Goal: Task Accomplishment & Management: Manage account settings

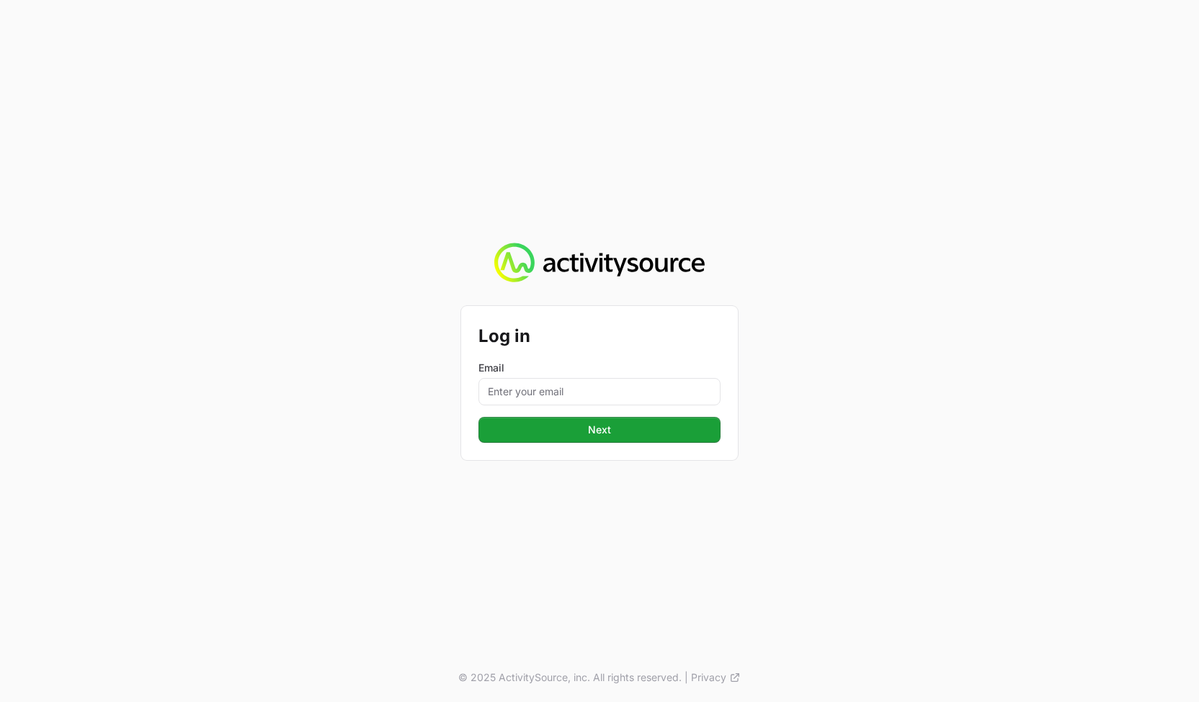
click at [650, 377] on div "Email" at bounding box center [599, 383] width 242 height 45
click at [646, 383] on input "Email" at bounding box center [599, 391] width 242 height 27
type input "peter@activitysource.com"
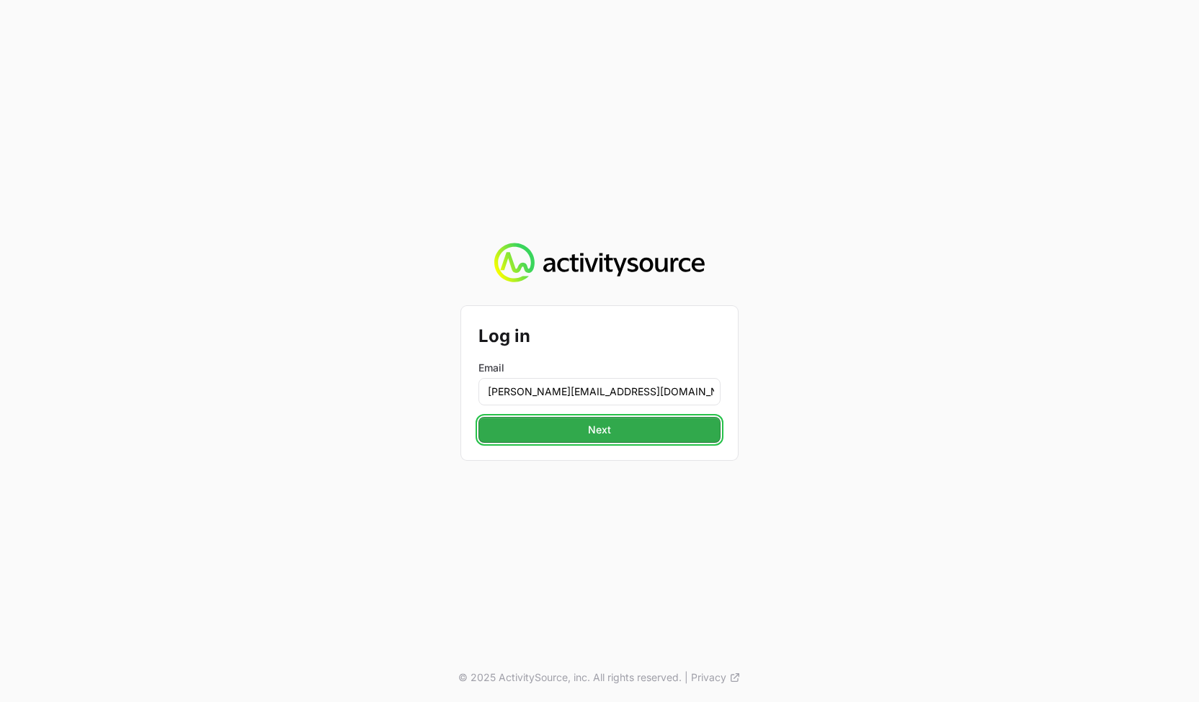
click at [622, 439] on button "Next" at bounding box center [599, 430] width 242 height 26
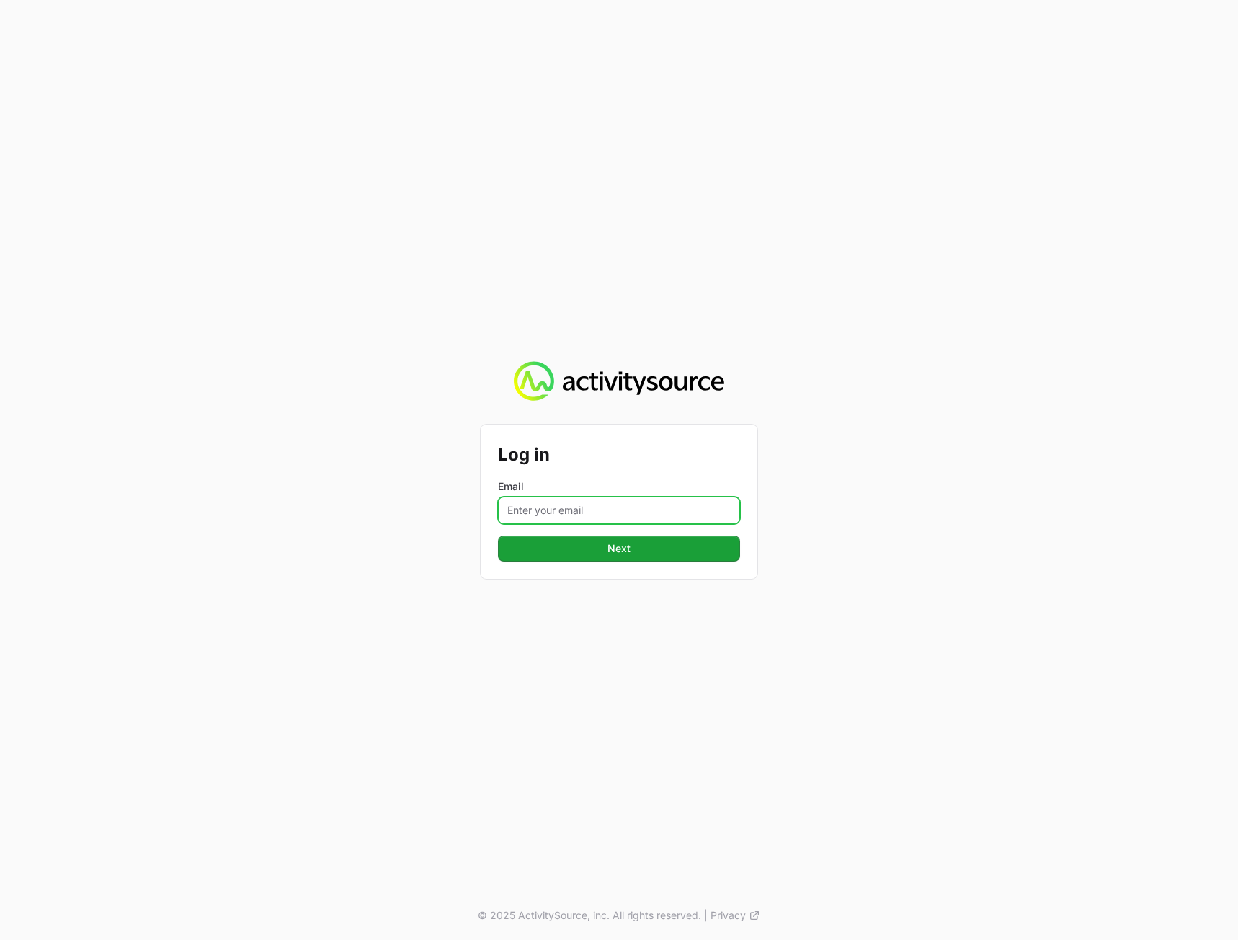
click at [671, 509] on input "Email" at bounding box center [619, 509] width 242 height 27
type input "[PERSON_NAME][EMAIL_ADDRESS][DOMAIN_NAME]"
drag, startPoint x: 899, startPoint y: 573, endPoint x: 675, endPoint y: 561, distance: 224.4
click at [898, 573] on div "Log in Email [PERSON_NAME][EMAIL_ADDRESS][DOMAIN_NAME] Next © 2025 ActivitySour…" at bounding box center [619, 470] width 1238 height 940
click at [648, 561] on button "Next" at bounding box center [619, 548] width 242 height 26
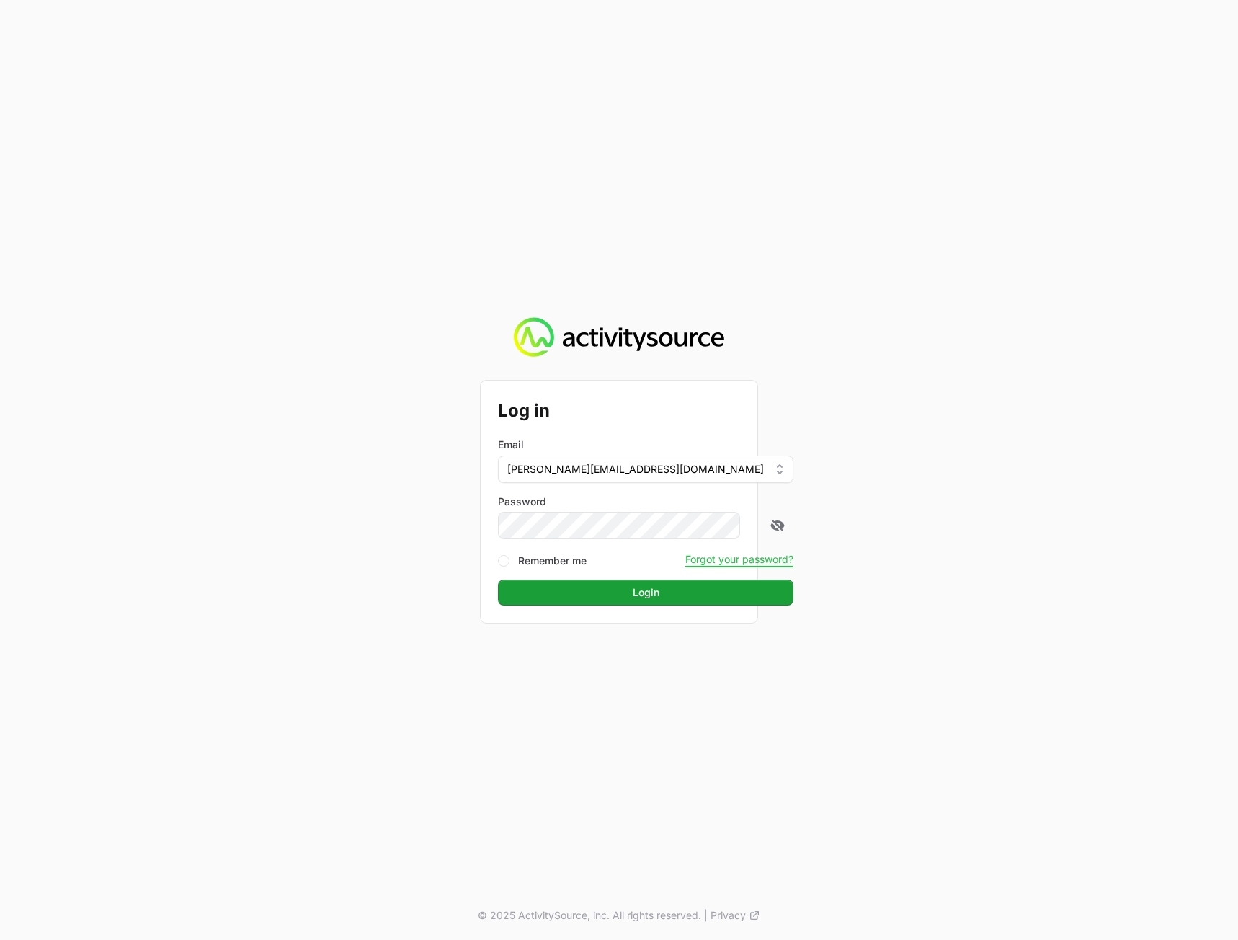
drag, startPoint x: 1076, startPoint y: 546, endPoint x: 1059, endPoint y: 548, distance: 16.6
click at [1059, 548] on div "Log in Email [PERSON_NAME][EMAIL_ADDRESS][DOMAIN_NAME] Password Remember me For…" at bounding box center [619, 470] width 1238 height 940
click at [687, 601] on button "Login" at bounding box center [645, 592] width 295 height 26
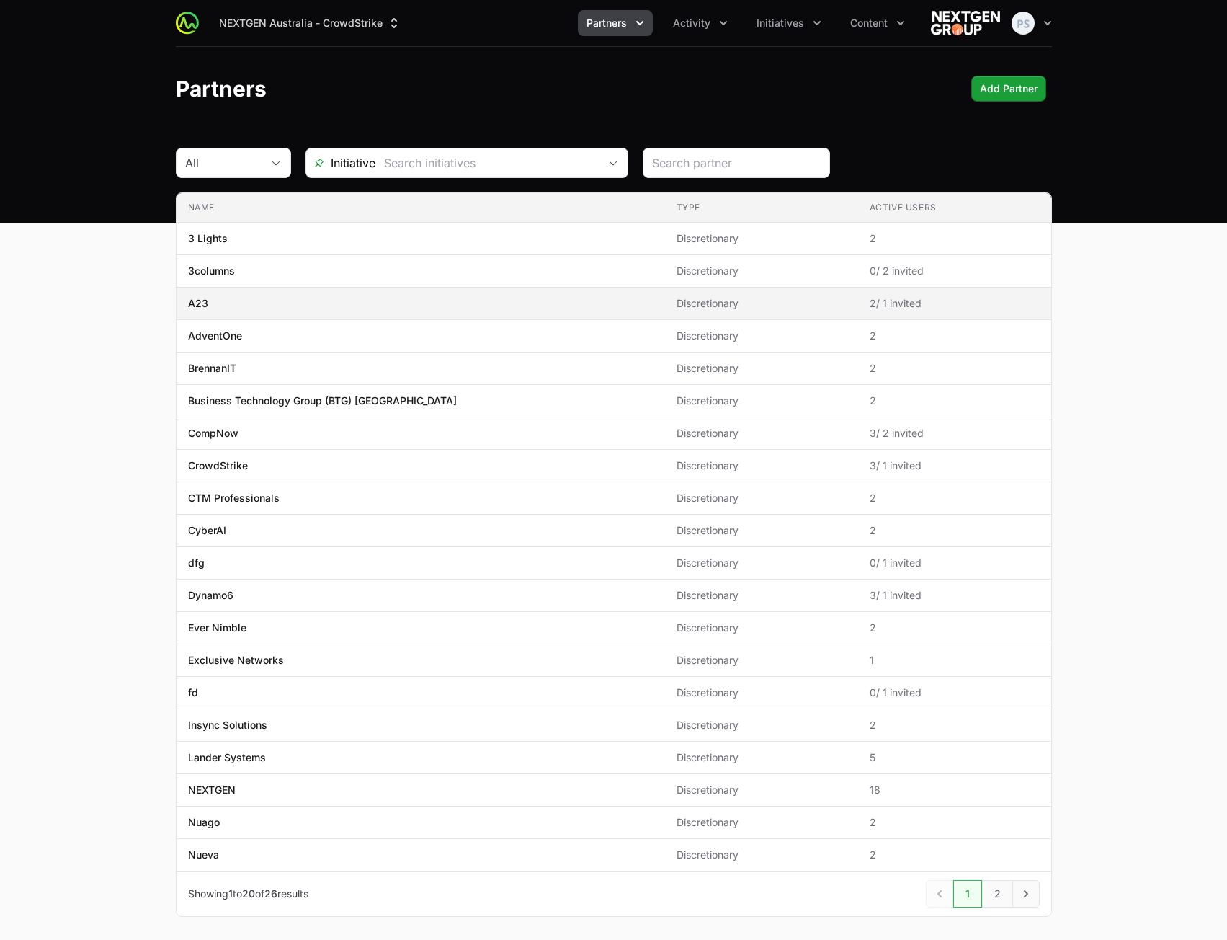
click at [727, 289] on td "Type Discretionary" at bounding box center [761, 303] width 193 height 32
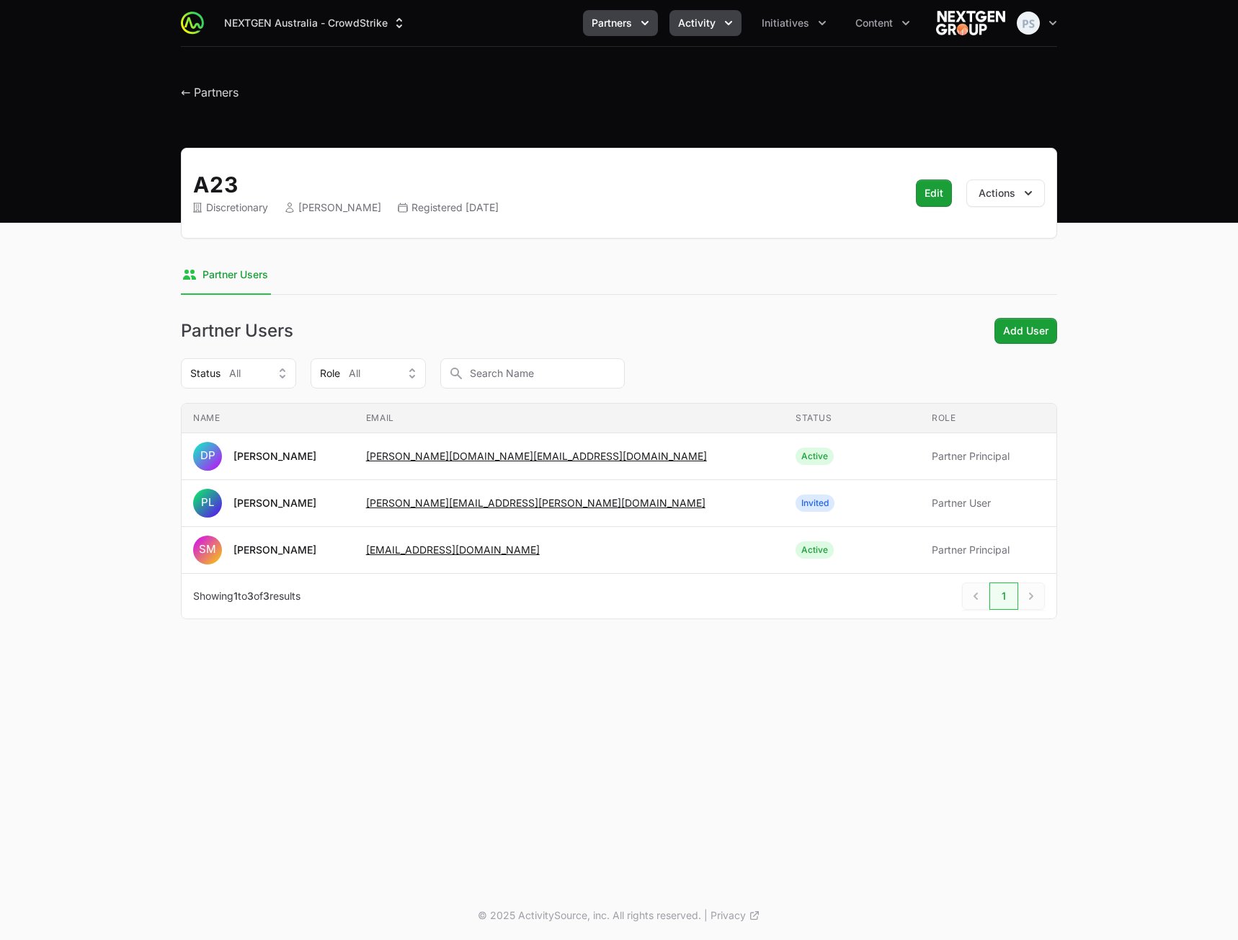
click at [700, 26] on span "Activity" at bounding box center [696, 23] width 37 height 14
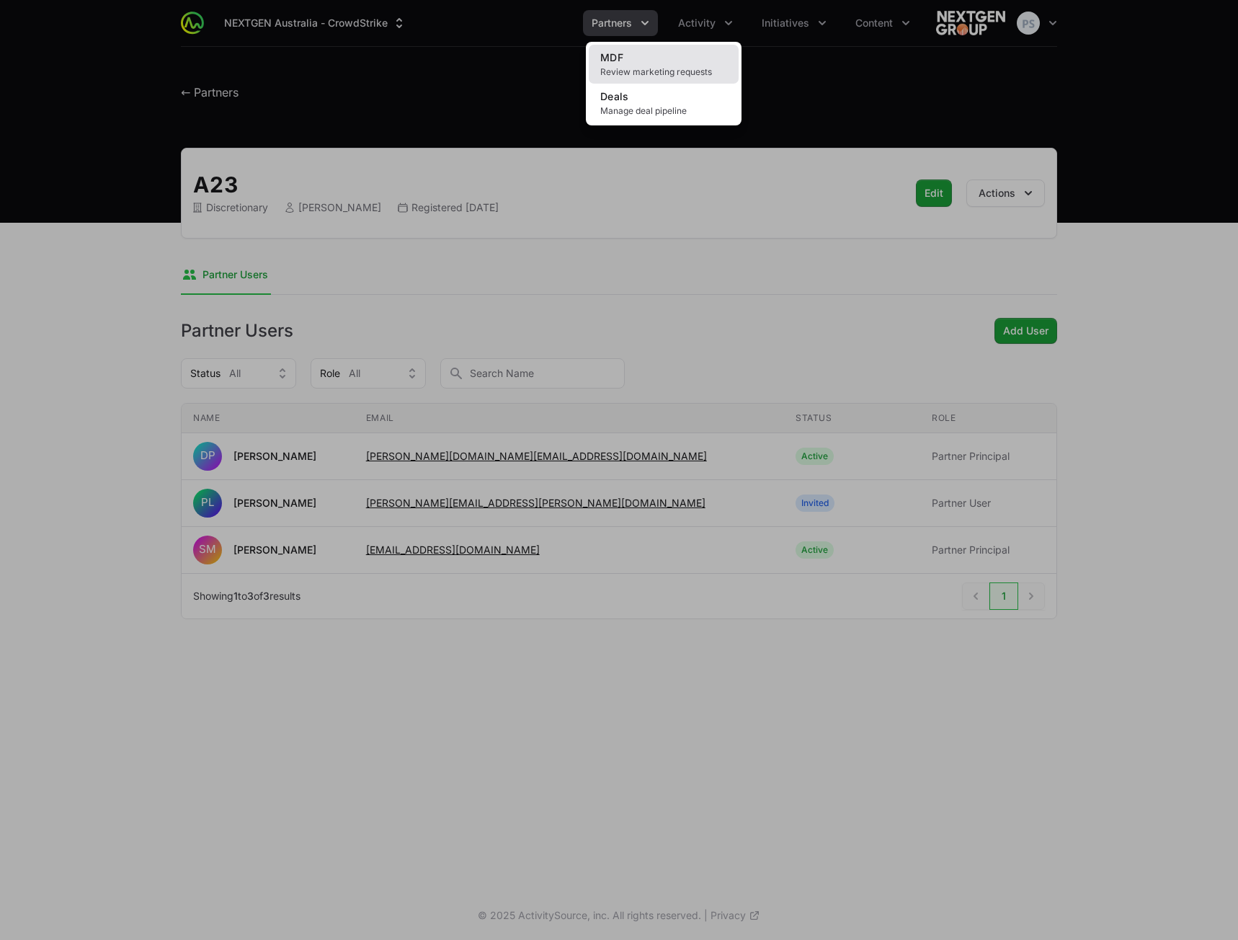
click at [675, 69] on span "Review marketing requests" at bounding box center [663, 72] width 127 height 12
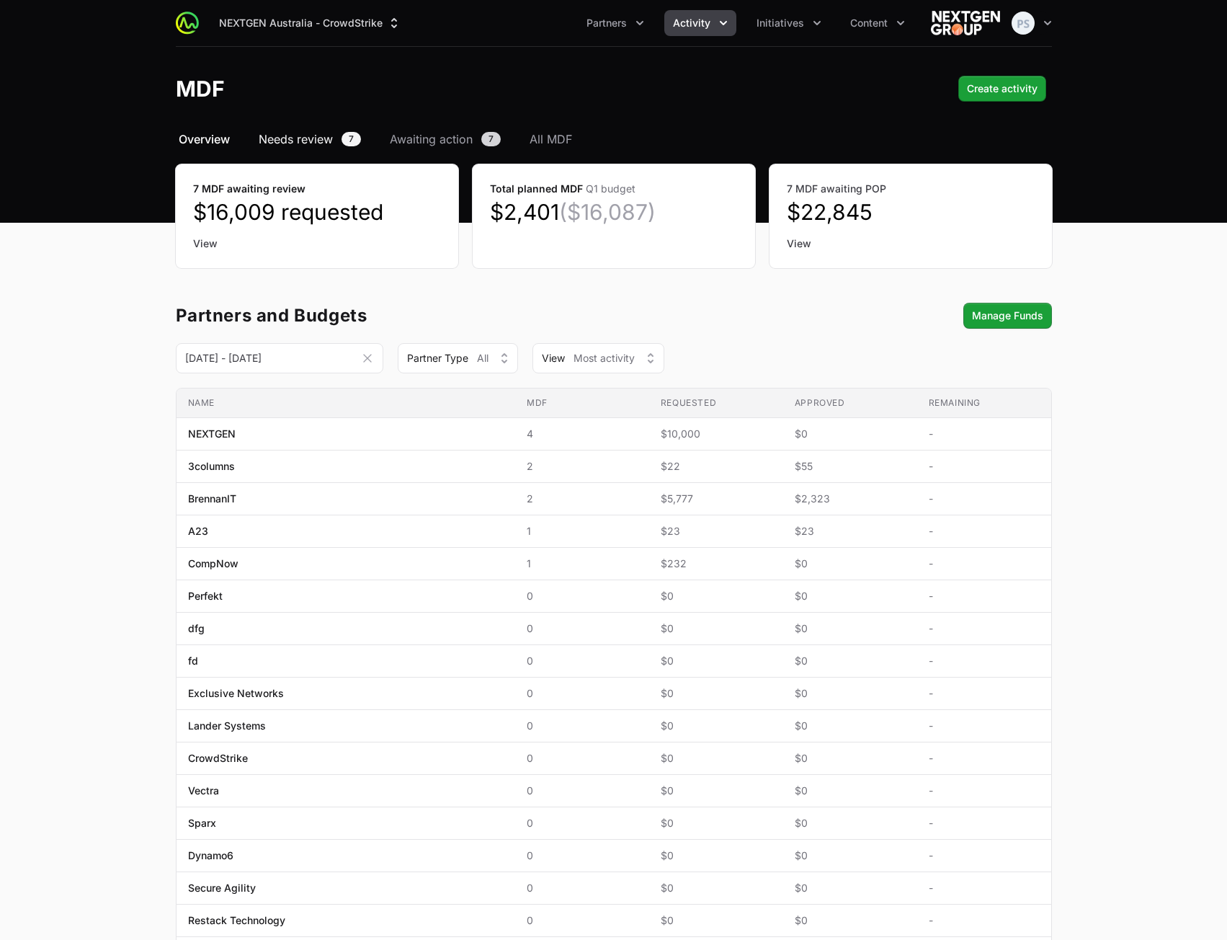
click at [308, 142] on span "Needs review" at bounding box center [296, 138] width 74 height 17
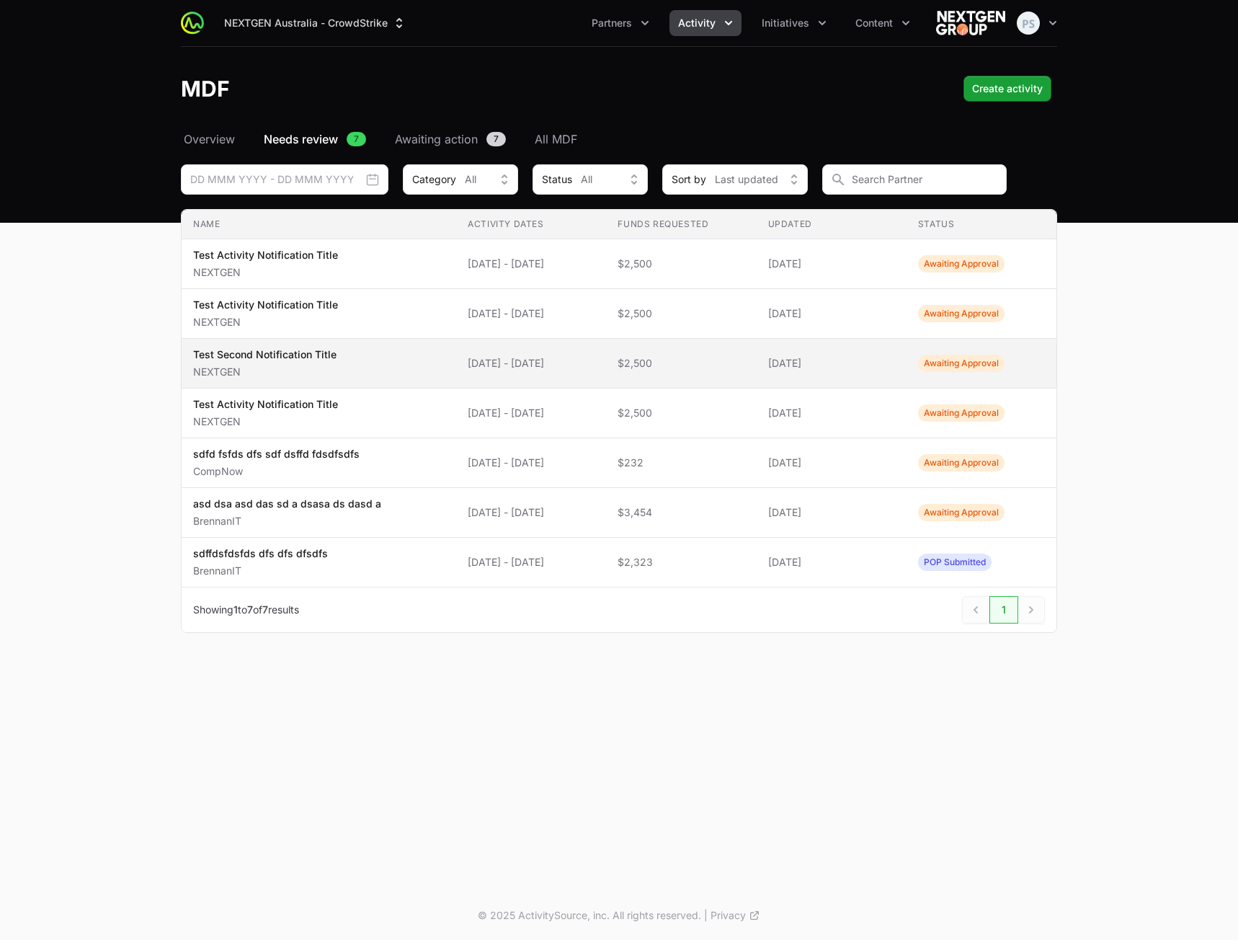
click at [579, 380] on td "Activity Dates [DATE] - [DATE]" at bounding box center [531, 364] width 150 height 50
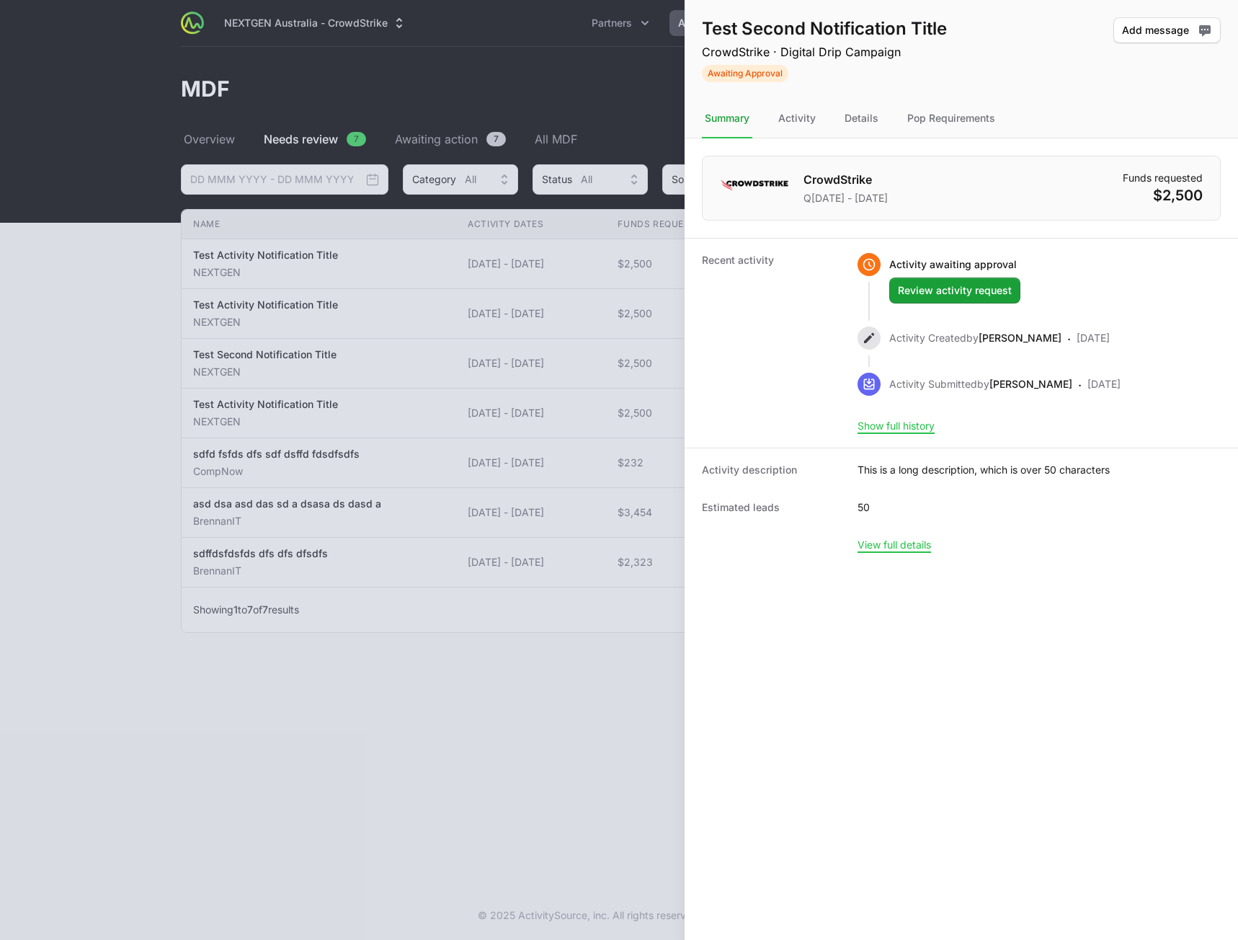
click at [498, 749] on div at bounding box center [619, 470] width 1238 height 940
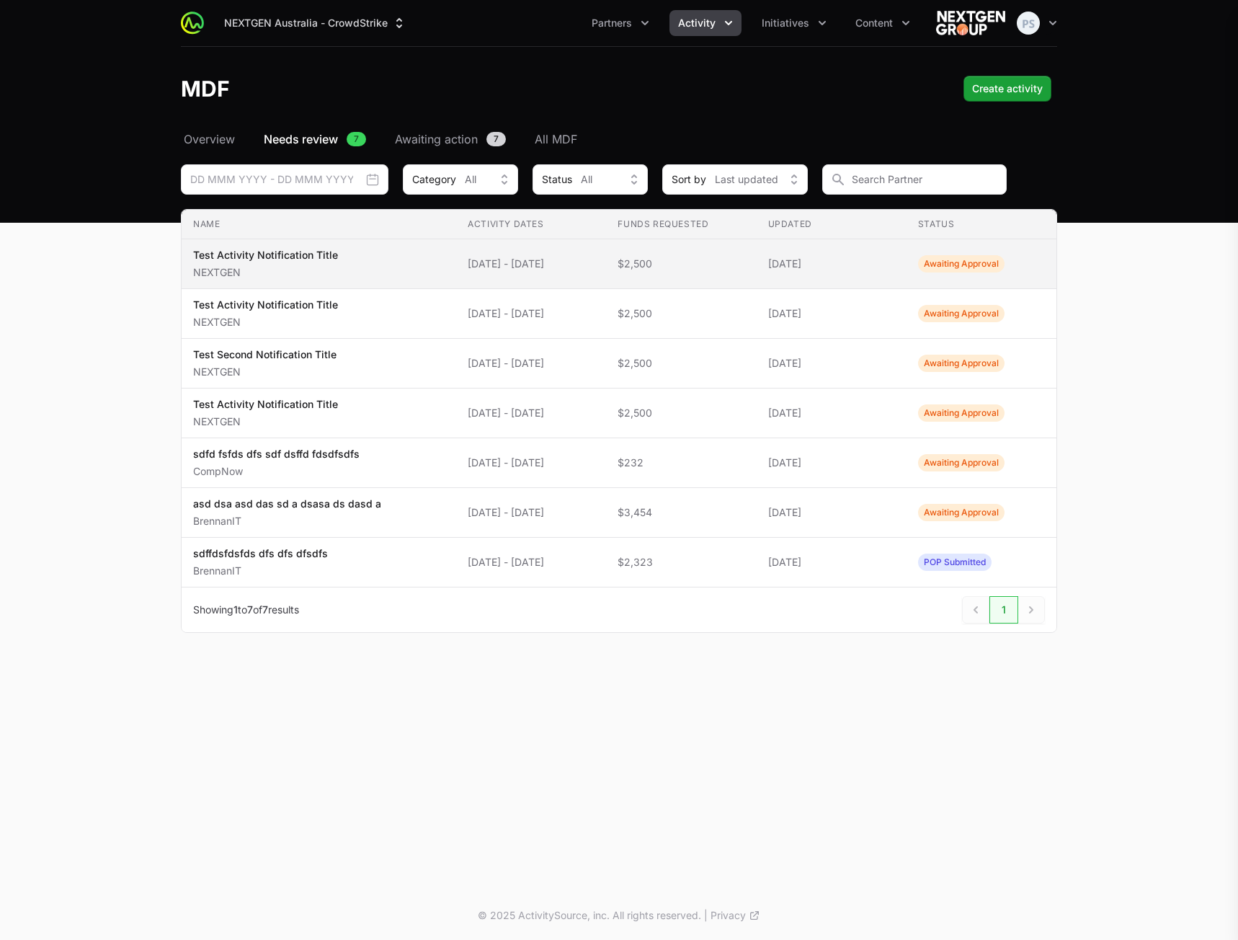
click at [548, 276] on td "Activity Dates [DATE] - [DATE]" at bounding box center [531, 264] width 150 height 50
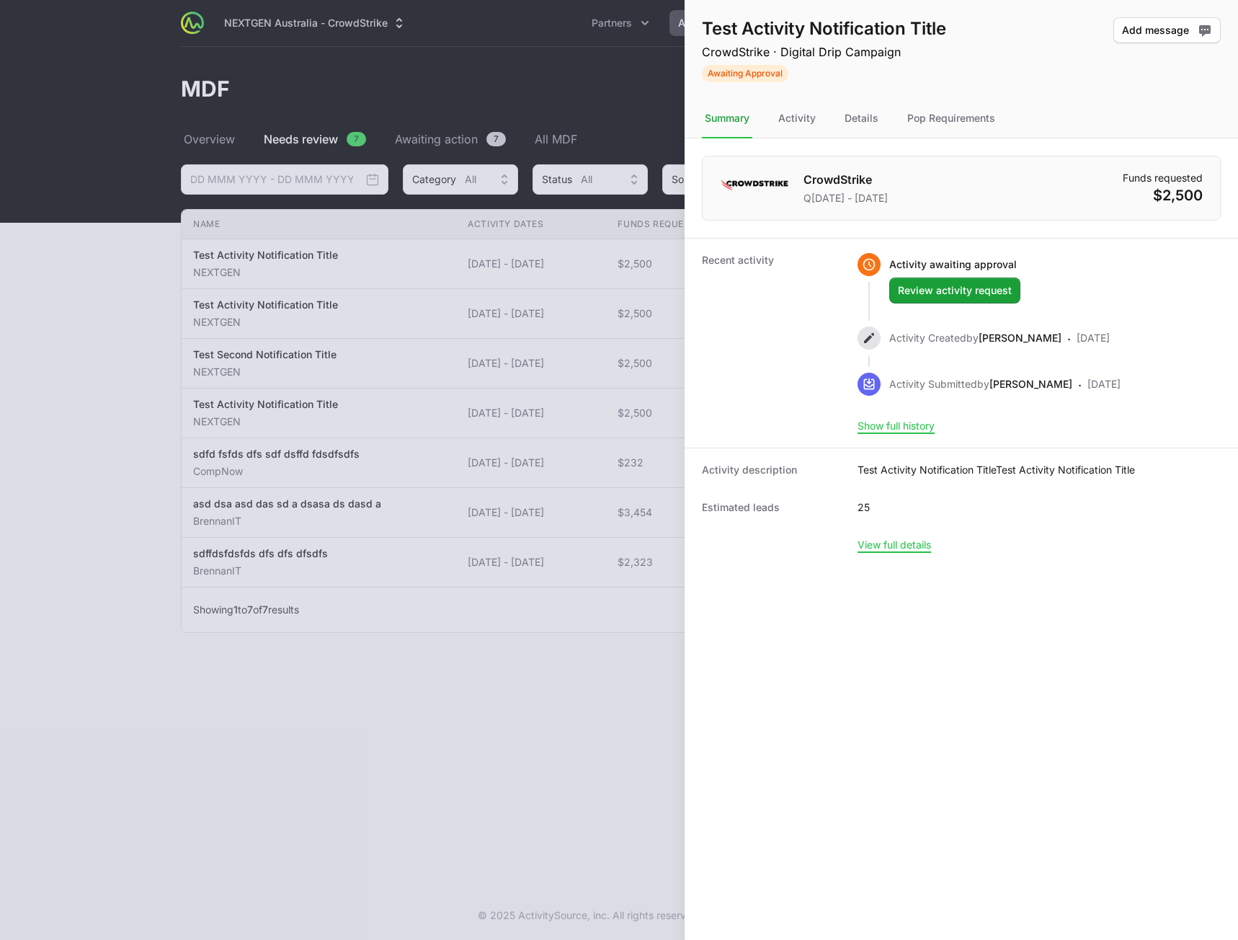
click at [528, 782] on div at bounding box center [619, 470] width 1238 height 940
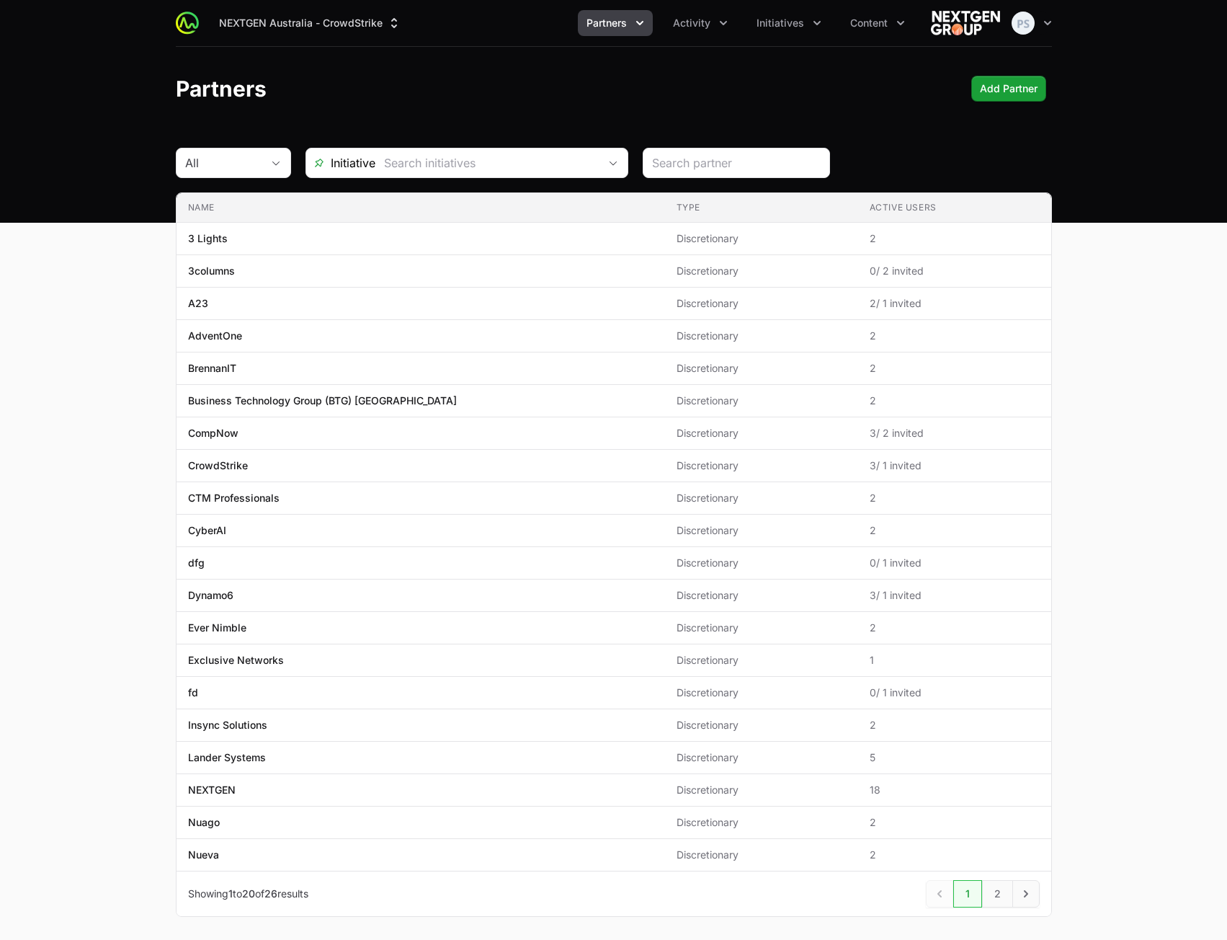
click at [43, 698] on main "All Initiative Name Type Active Users Name 3 Lights Type Discretionary Active U…" at bounding box center [613, 549] width 1227 height 803
drag, startPoint x: 12, startPoint y: 690, endPoint x: 66, endPoint y: 687, distance: 53.4
click at [14, 690] on main "All Initiative Name Type Active Users Name 3 Lights Type Discretionary Active U…" at bounding box center [613, 549] width 1227 height 803
click at [94, 684] on main "All Initiative Name Type Active Users Name 3 Lights Type Discretionary Active U…" at bounding box center [613, 549] width 1227 height 803
click at [1190, 502] on main "All Initiative Name Type Active Users Name 3 Lights Type Discretionary Active U…" at bounding box center [613, 549] width 1227 height 803
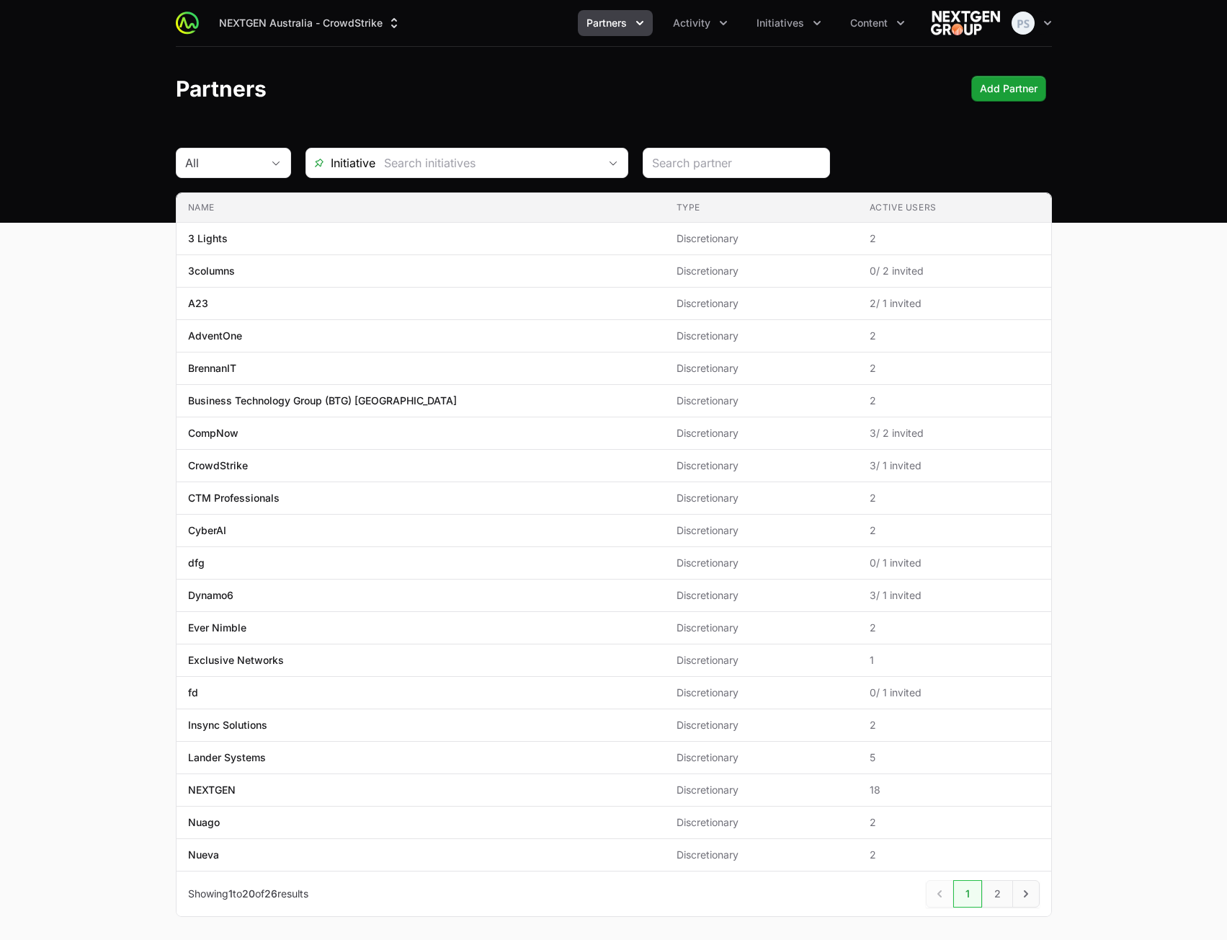
click at [130, 668] on main "All Initiative Name Type Active Users Name 3 Lights Type Discretionary Active U…" at bounding box center [613, 549] width 1227 height 803
click at [115, 649] on main "All Initiative Name Type Active Users Name 3 Lights Type Discretionary Active U…" at bounding box center [613, 549] width 1227 height 803
click at [112, 628] on main "All Initiative Name Type Active Users Name 3 Lights Type Discretionary Active U…" at bounding box center [613, 549] width 1227 height 803
click at [1142, 480] on main "All Initiative Name Type Active Users Name 3 Lights Type Discretionary Active U…" at bounding box center [613, 549] width 1227 height 803
drag, startPoint x: 354, startPoint y: 67, endPoint x: 732, endPoint y: 73, distance: 378.3
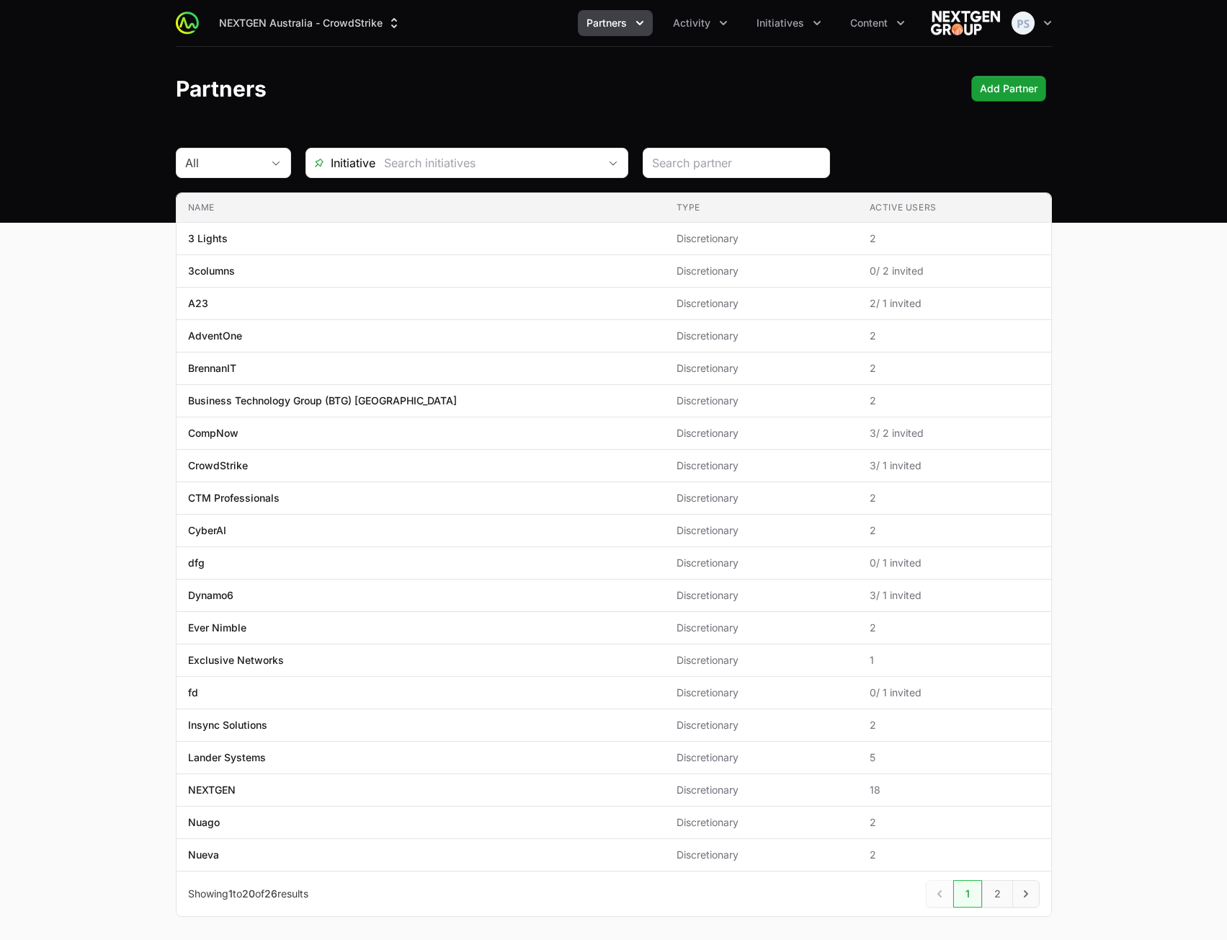
click at [357, 64] on header "Partners Add Partner" at bounding box center [613, 89] width 1227 height 84
click at [713, 39] on div "NEXTGEN Australia - CrowdStrike Partners Activity Initiatives Content Open user…" at bounding box center [614, 23] width 876 height 46
click at [700, 30] on span "Activity" at bounding box center [691, 23] width 37 height 14
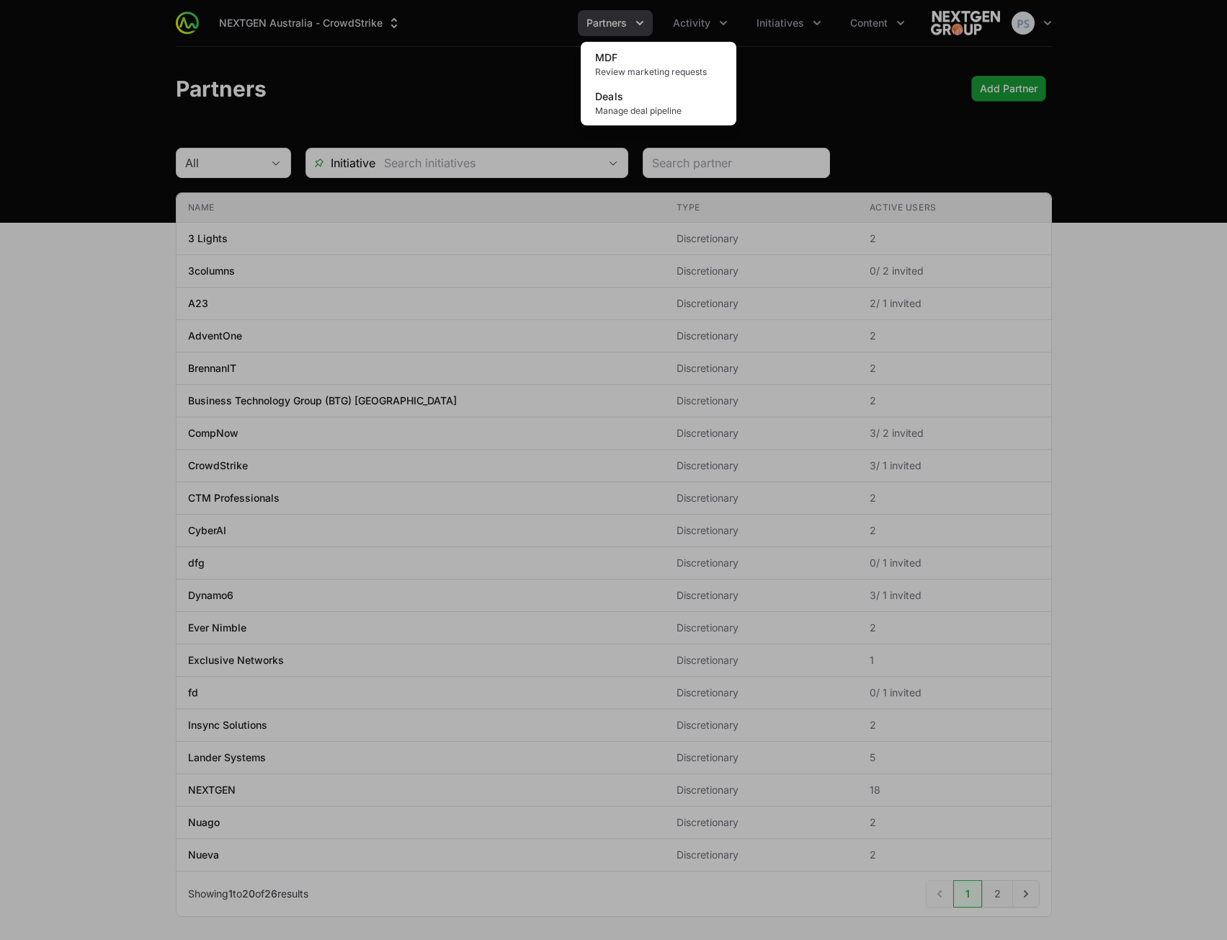
click at [389, 83] on div "Activity menu" at bounding box center [613, 470] width 1227 height 940
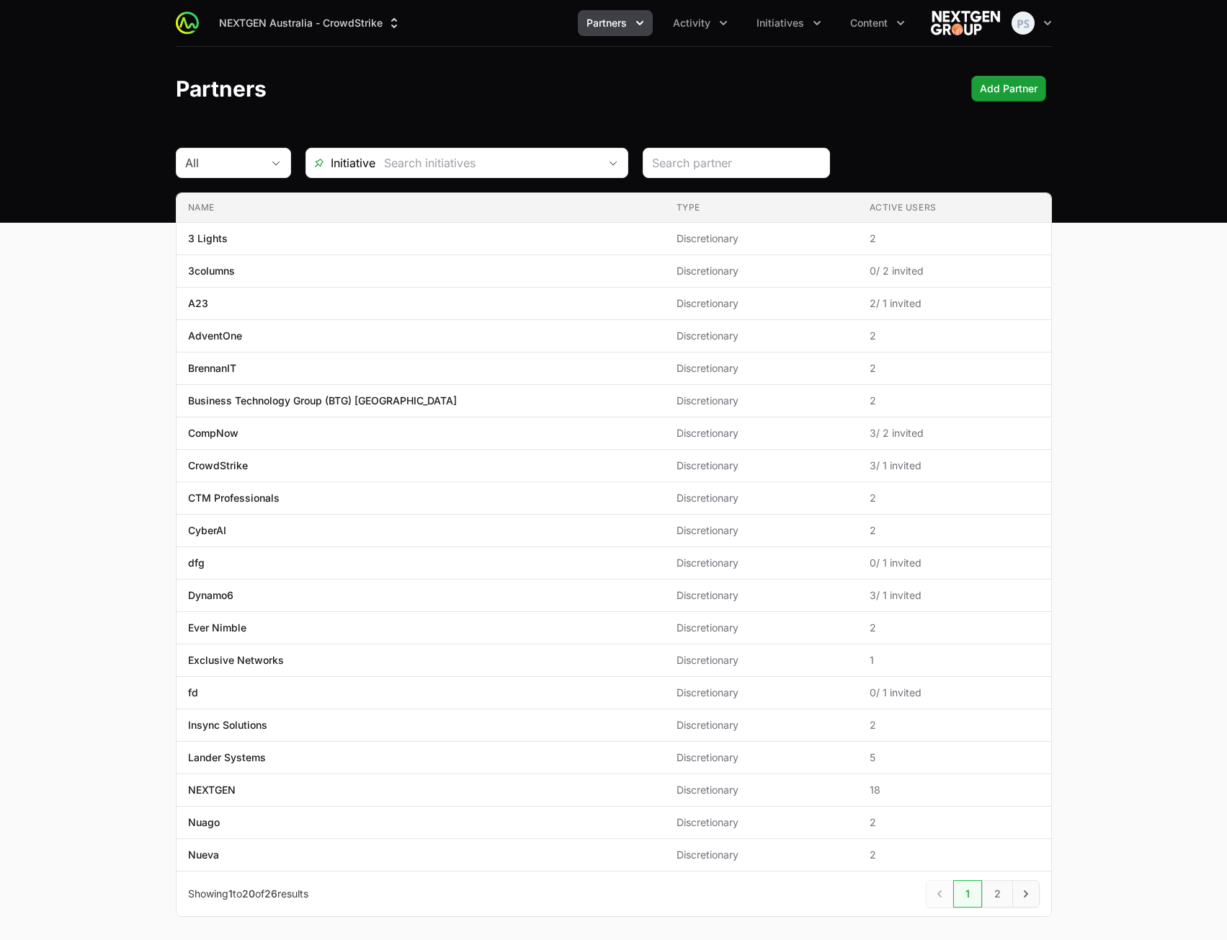
click at [597, 45] on div "NEXTGEN Australia - CrowdStrike Partners Activity Initiatives Content Open user…" at bounding box center [614, 23] width 876 height 46
click at [421, 57] on header "Partners Add Partner" at bounding box center [613, 89] width 1227 height 84
click at [370, 30] on button "NEXTGEN Australia - CrowdStrike" at bounding box center [310, 23] width 200 height 26
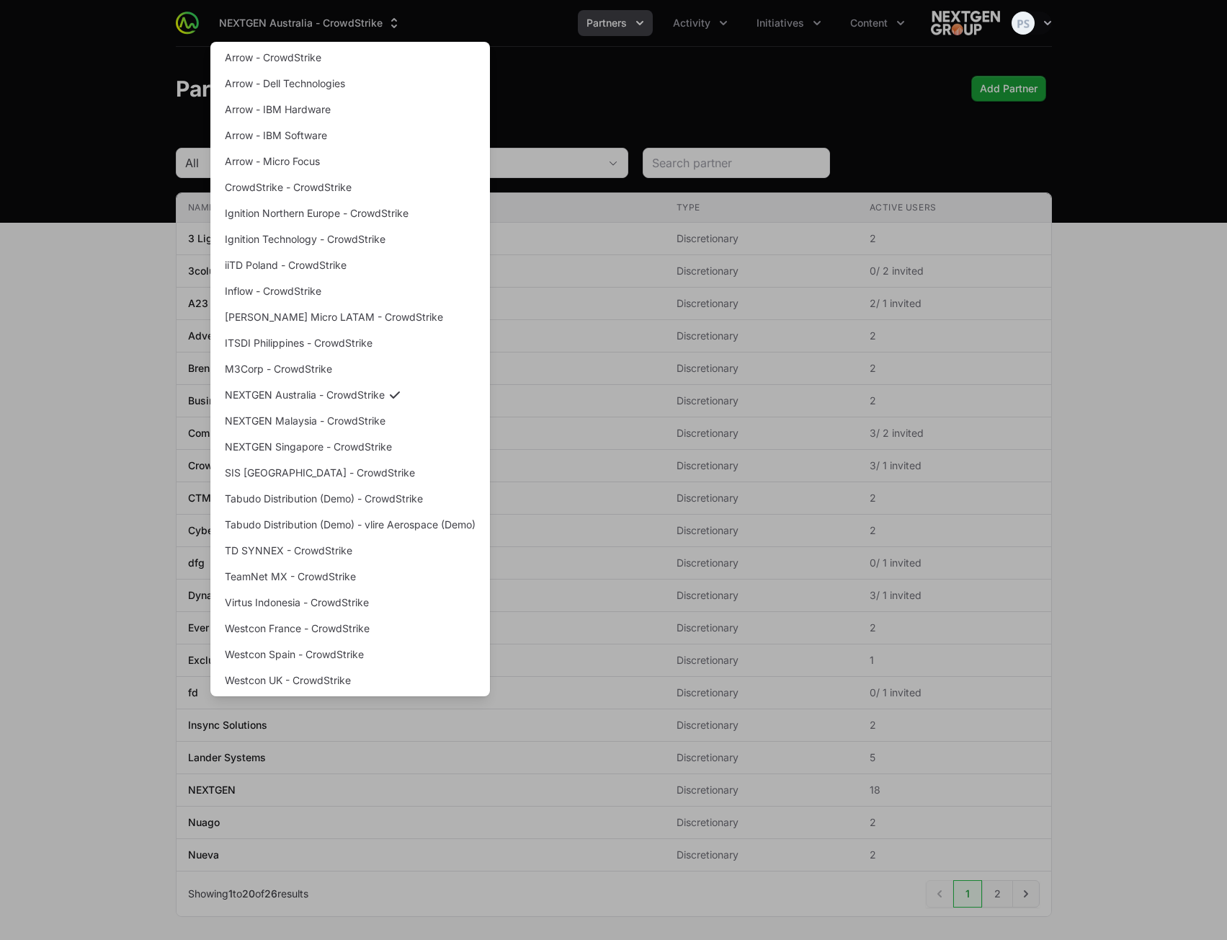
click at [78, 90] on div "Supplier switch menu" at bounding box center [613, 470] width 1227 height 940
